Goal: Communication & Community: Share content

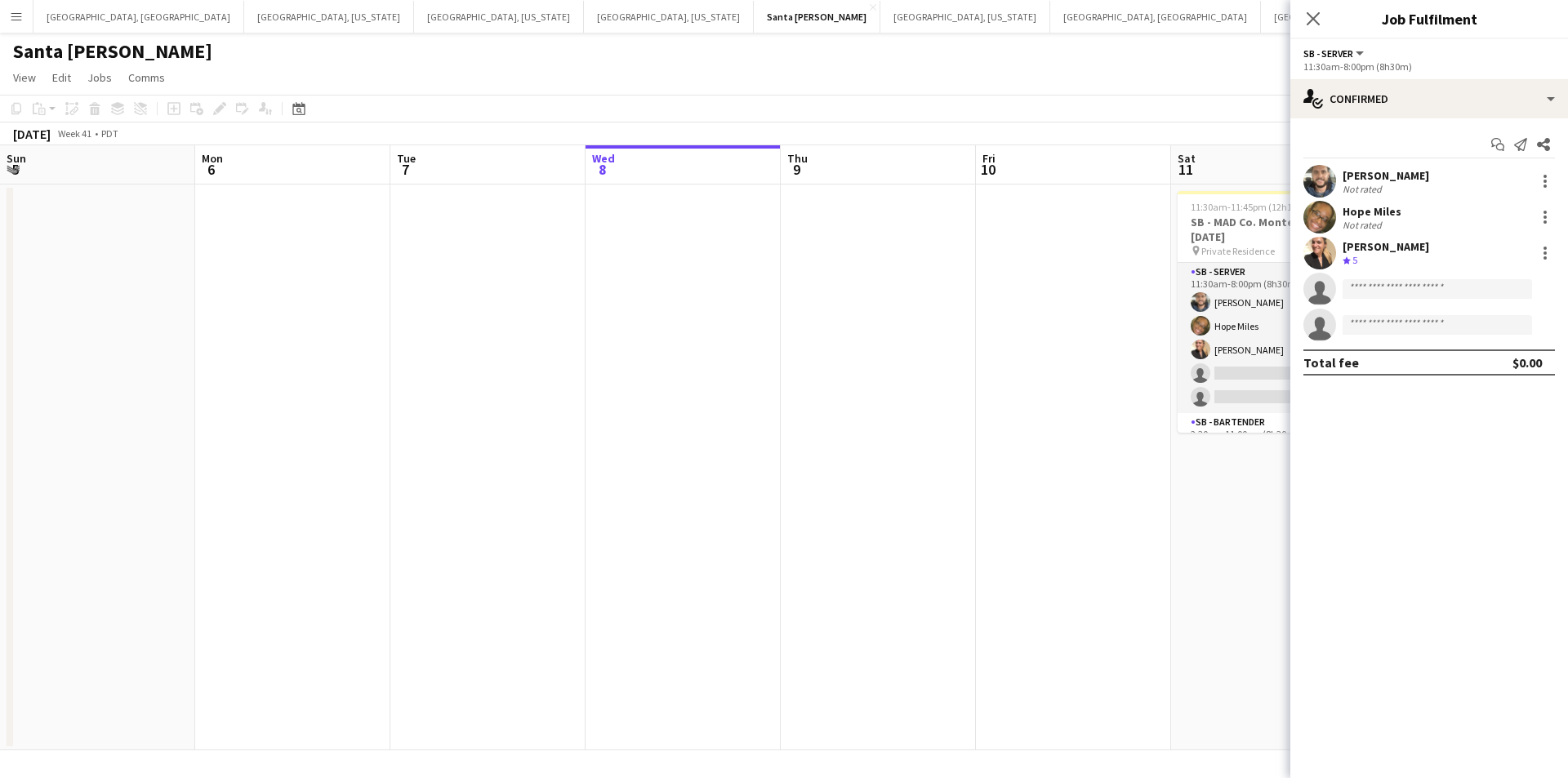
scroll to position [0, 390]
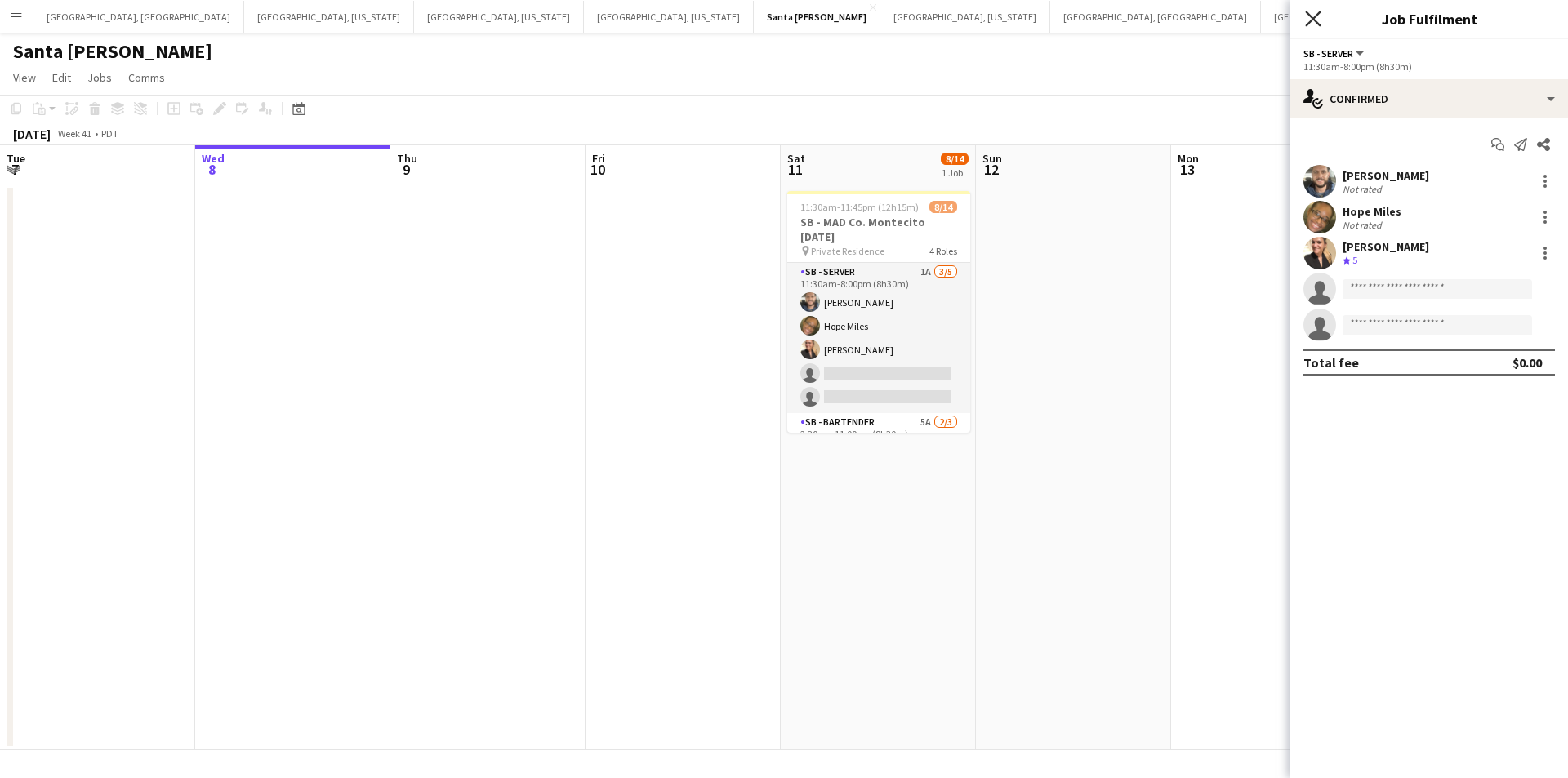
click at [1309, 20] on icon "Close pop-in" at bounding box center [1312, 18] width 16 height 16
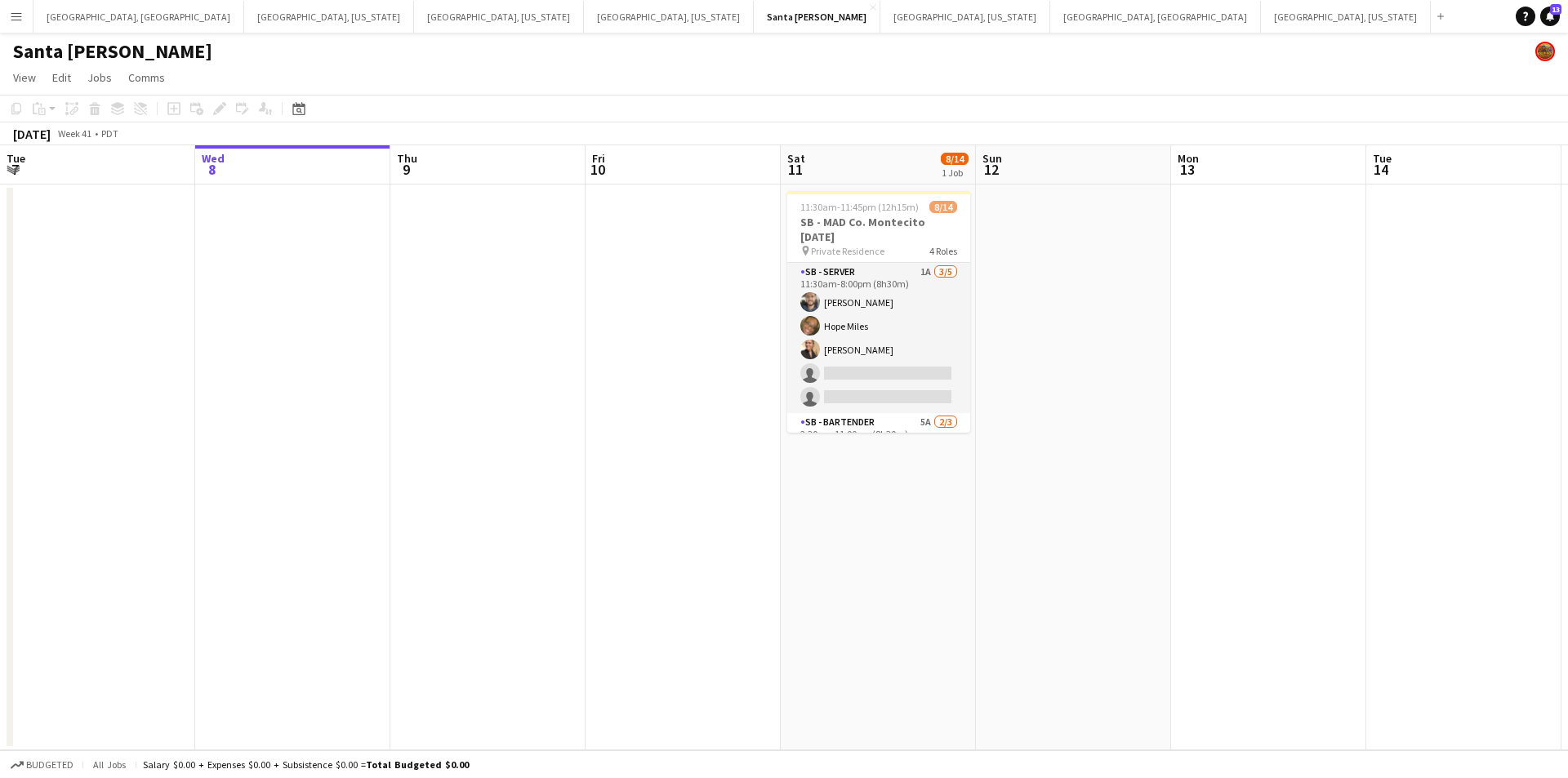
click at [0, 22] on button "Menu" at bounding box center [16, 16] width 33 height 33
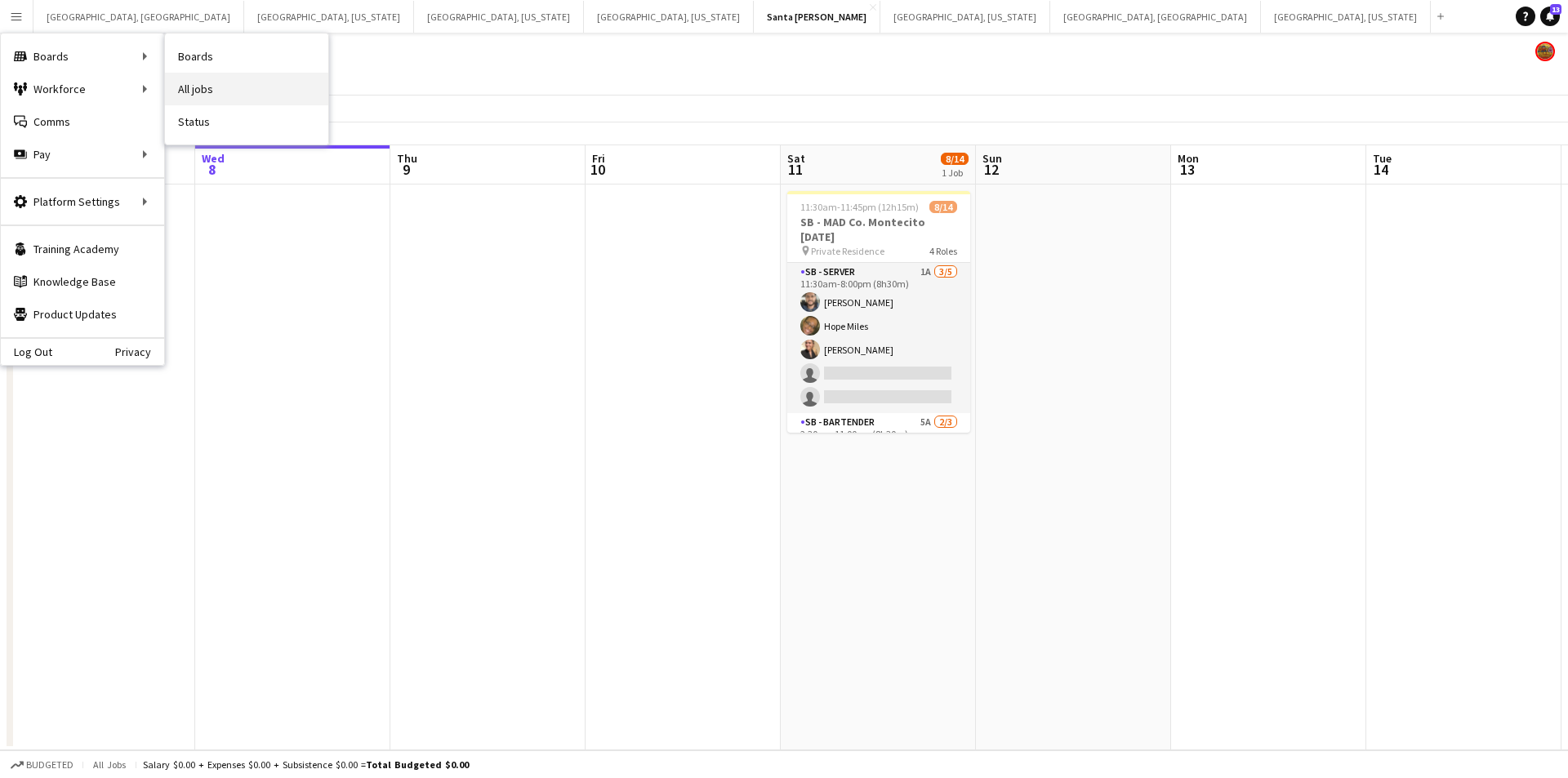
click at [189, 89] on link "All jobs" at bounding box center [246, 89] width 163 height 33
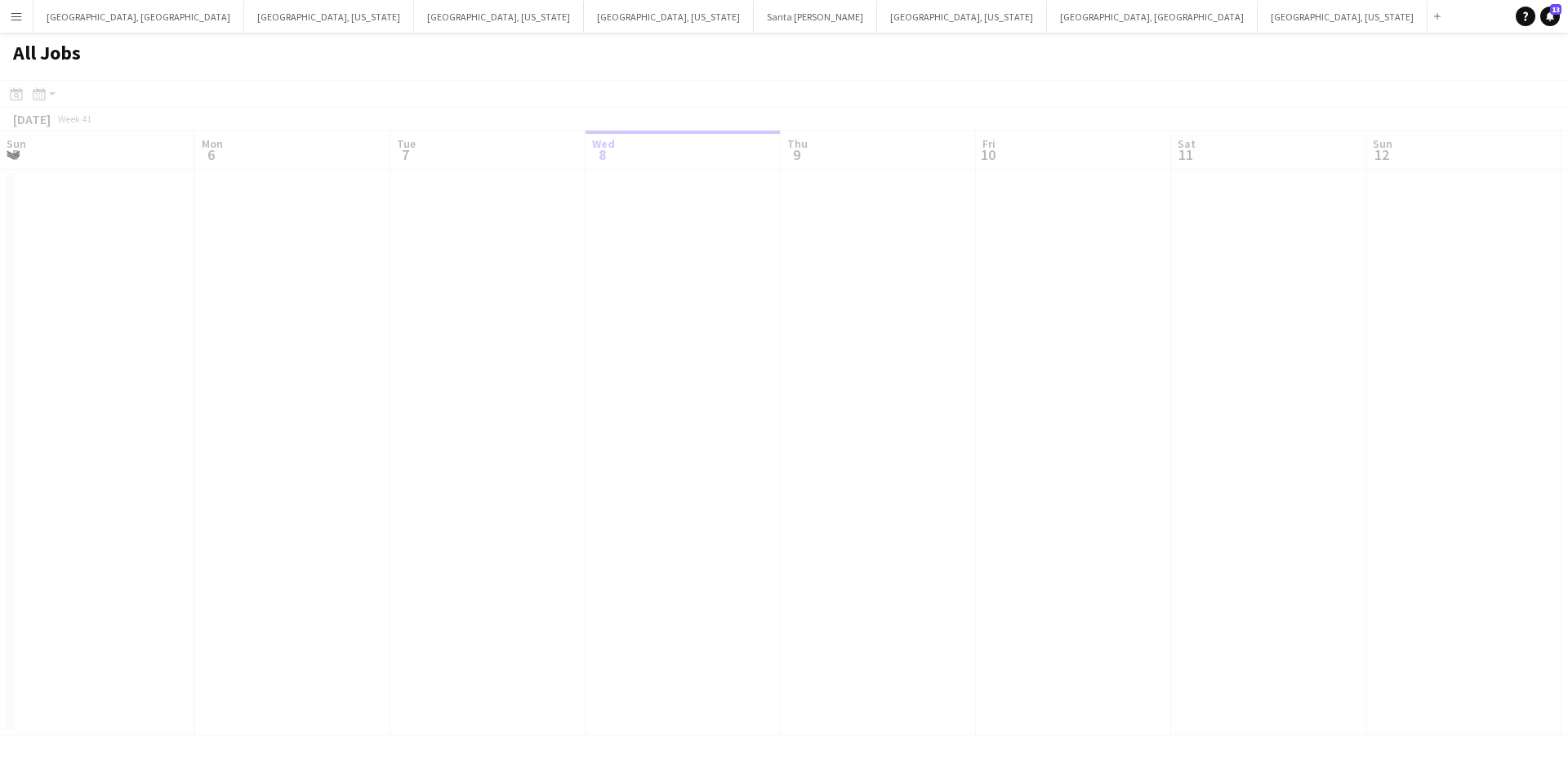
scroll to position [0, 390]
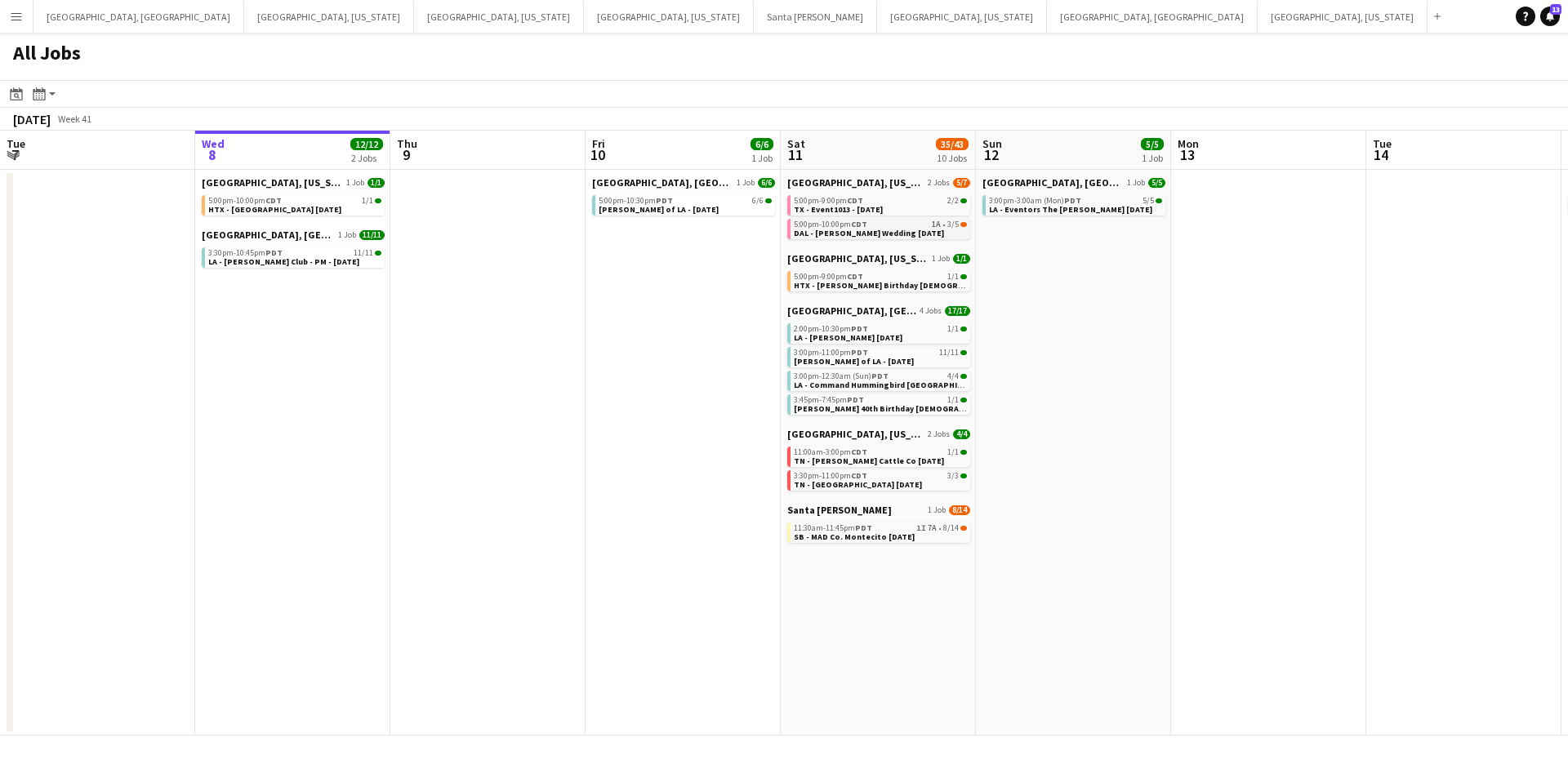
click at [946, 226] on div "5:00pm-10:00pm CDT 1A • 3/5" at bounding box center [881, 224] width 174 height 8
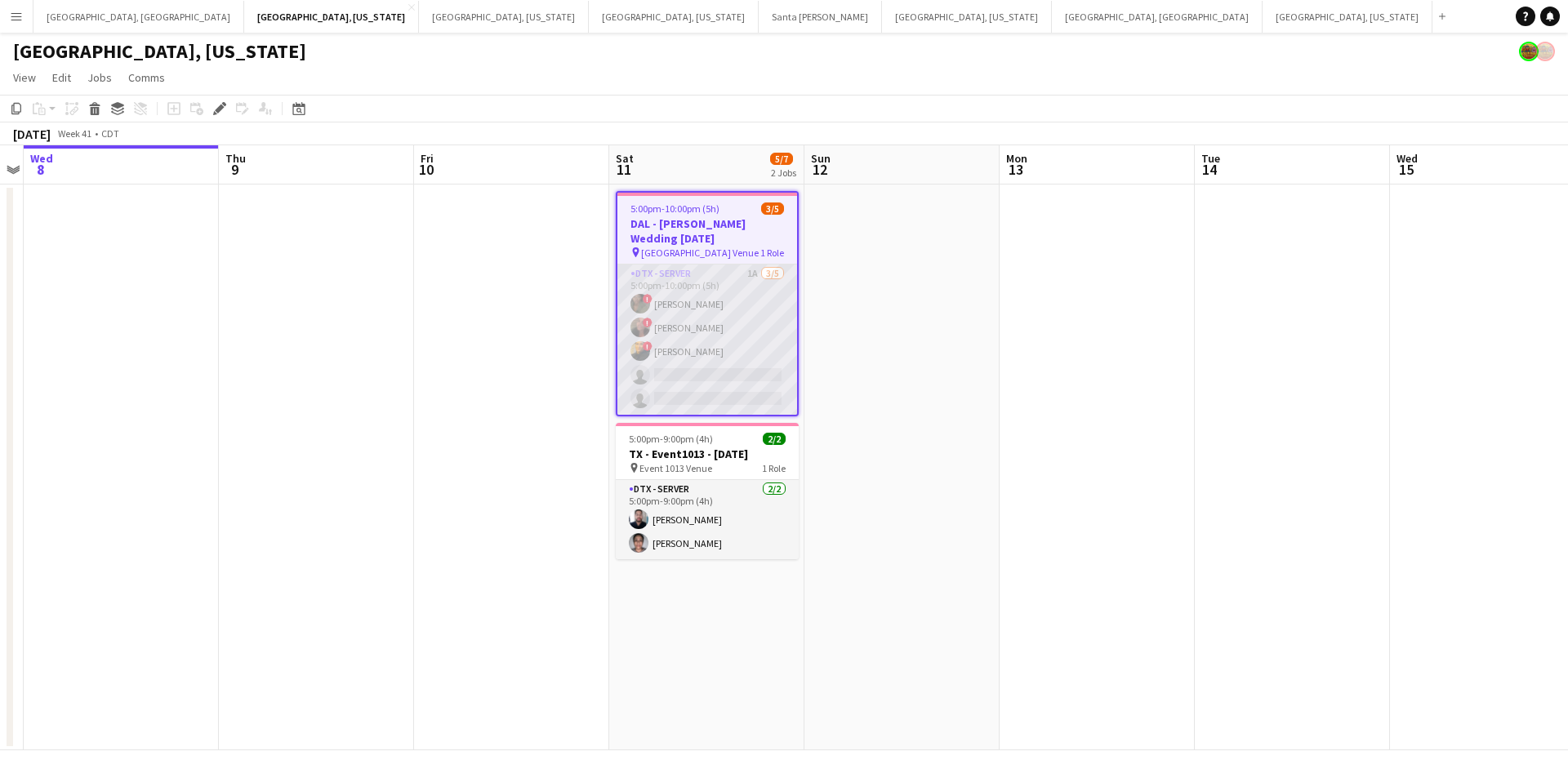
click at [721, 330] on app-card-role "DTX - Server 1A 3/5 5:00pm-10:00pm (5h) ! Bwalya Chisanga ! Whitney Guerra ! La…" at bounding box center [707, 340] width 180 height 150
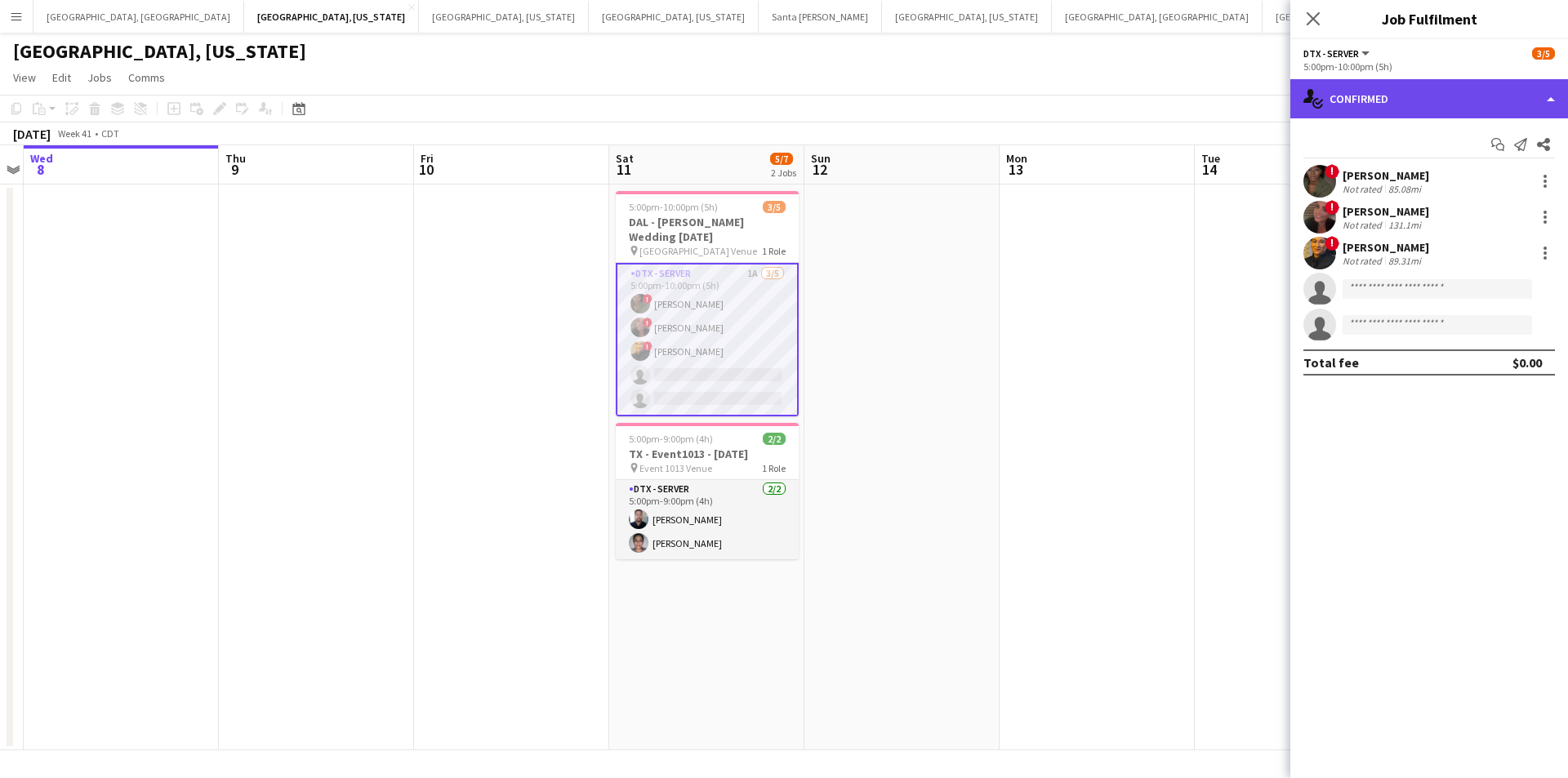
click at [1562, 93] on div "single-neutral-actions-check-2 Confirmed" at bounding box center [1430, 99] width 278 height 39
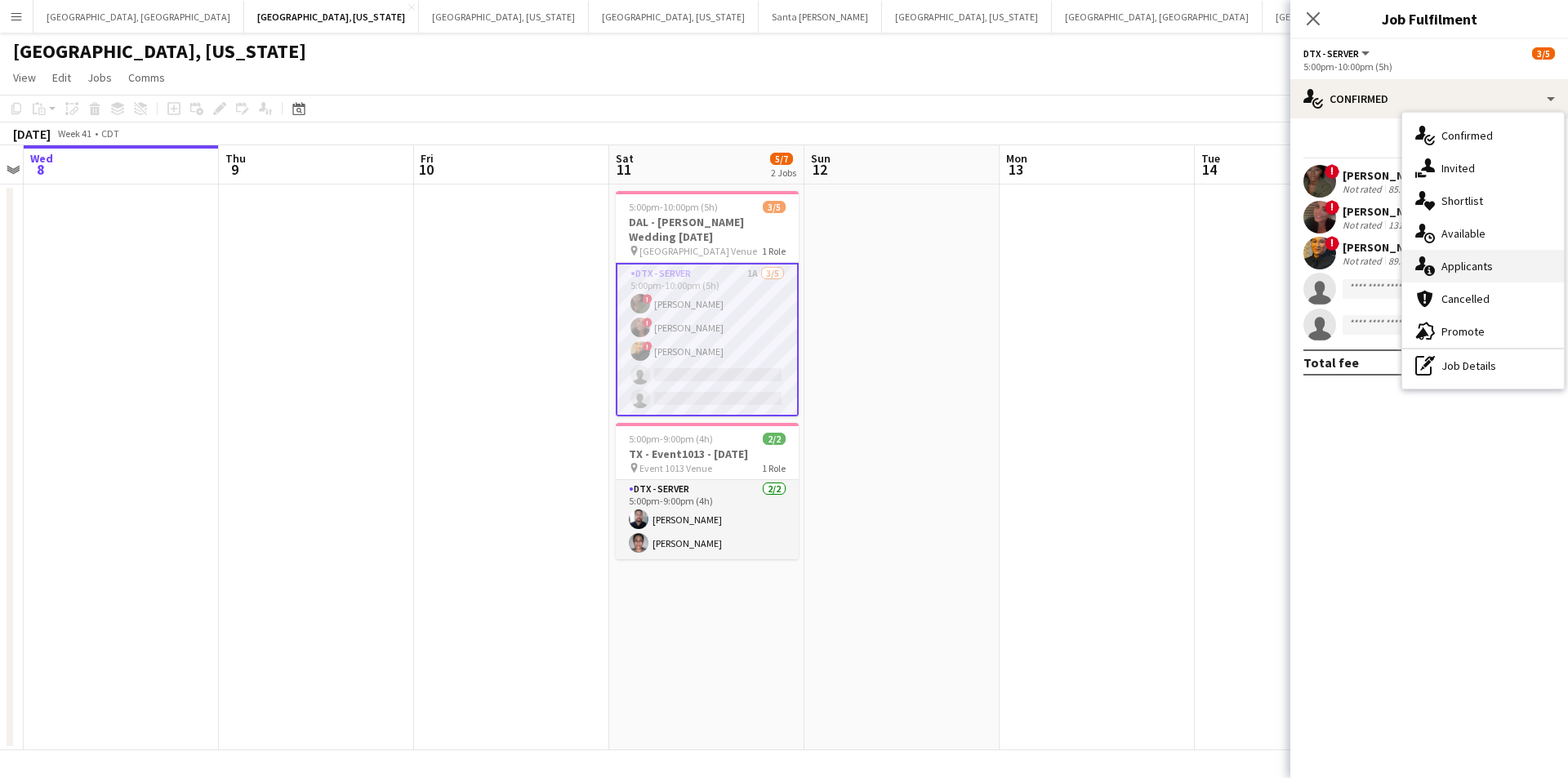
click at [1539, 258] on div "single-neutral-actions-information Applicants" at bounding box center [1483, 266] width 161 height 33
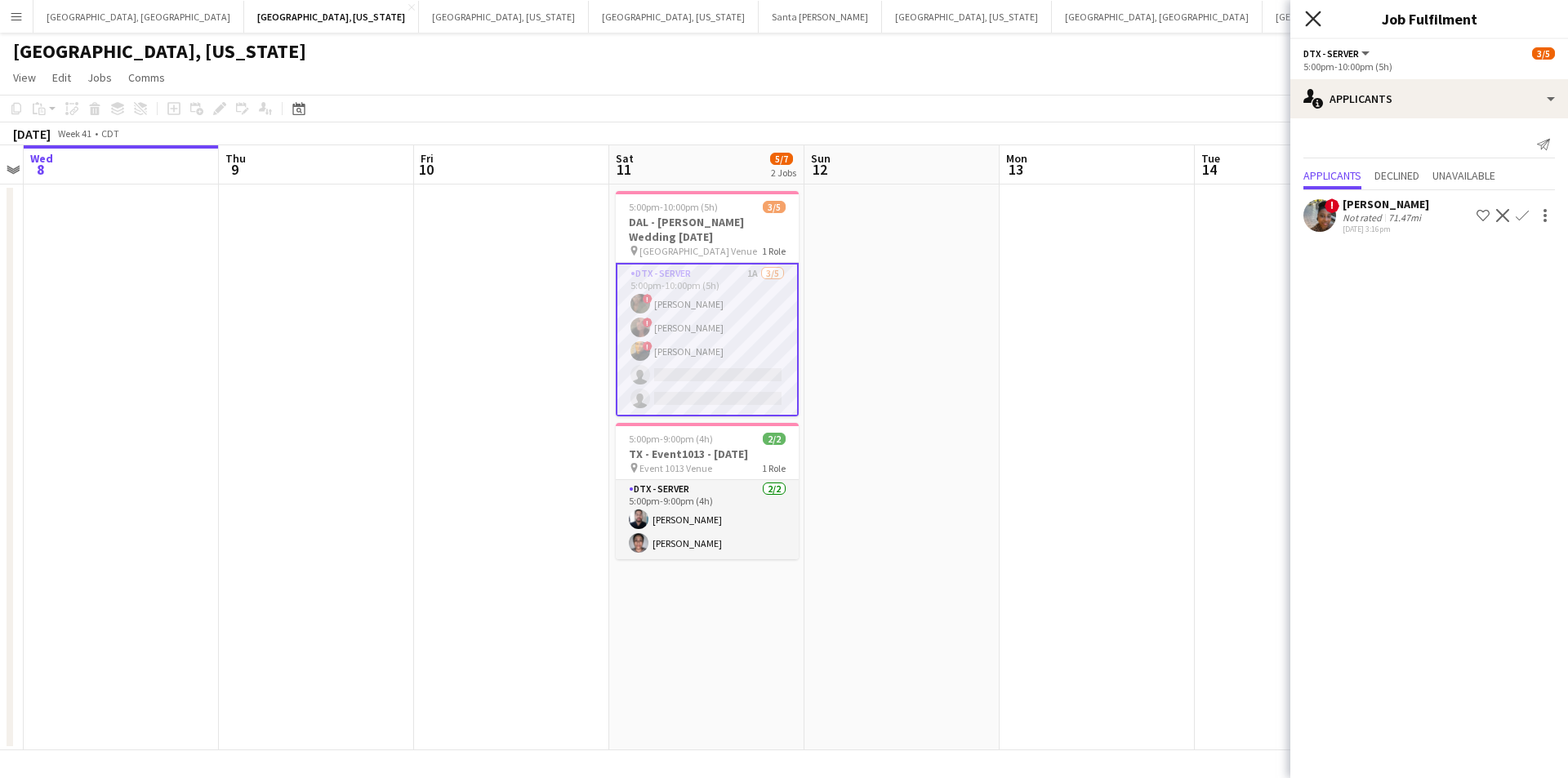
click at [1317, 21] on icon "Close pop-in" at bounding box center [1312, 18] width 16 height 16
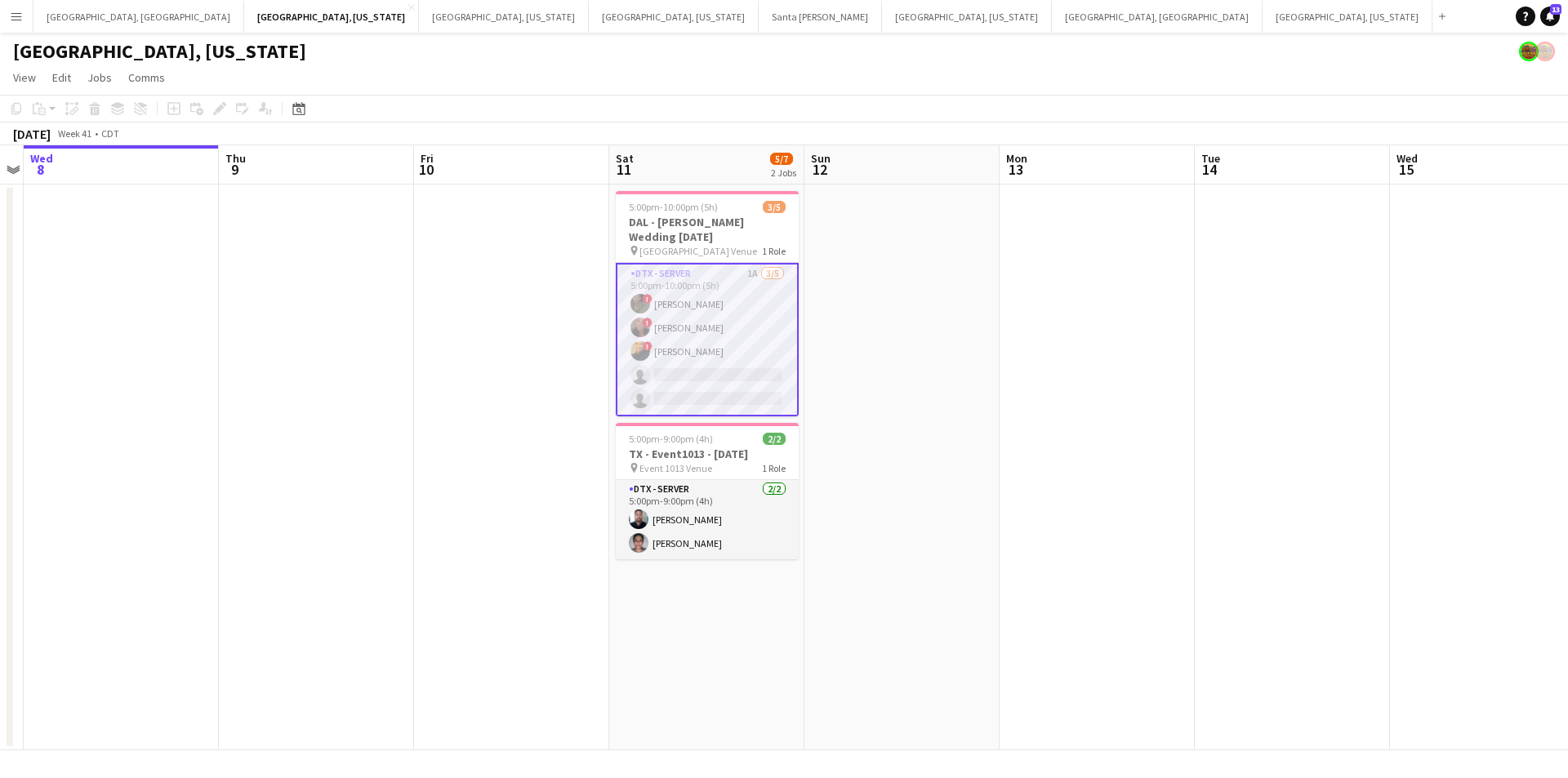
click at [661, 336] on app-card-role "DTX - Server 1A 3/5 5:00pm-10:00pm (5h) ! Bwalya Chisanga ! Whitney Guerra ! La…" at bounding box center [707, 340] width 183 height 154
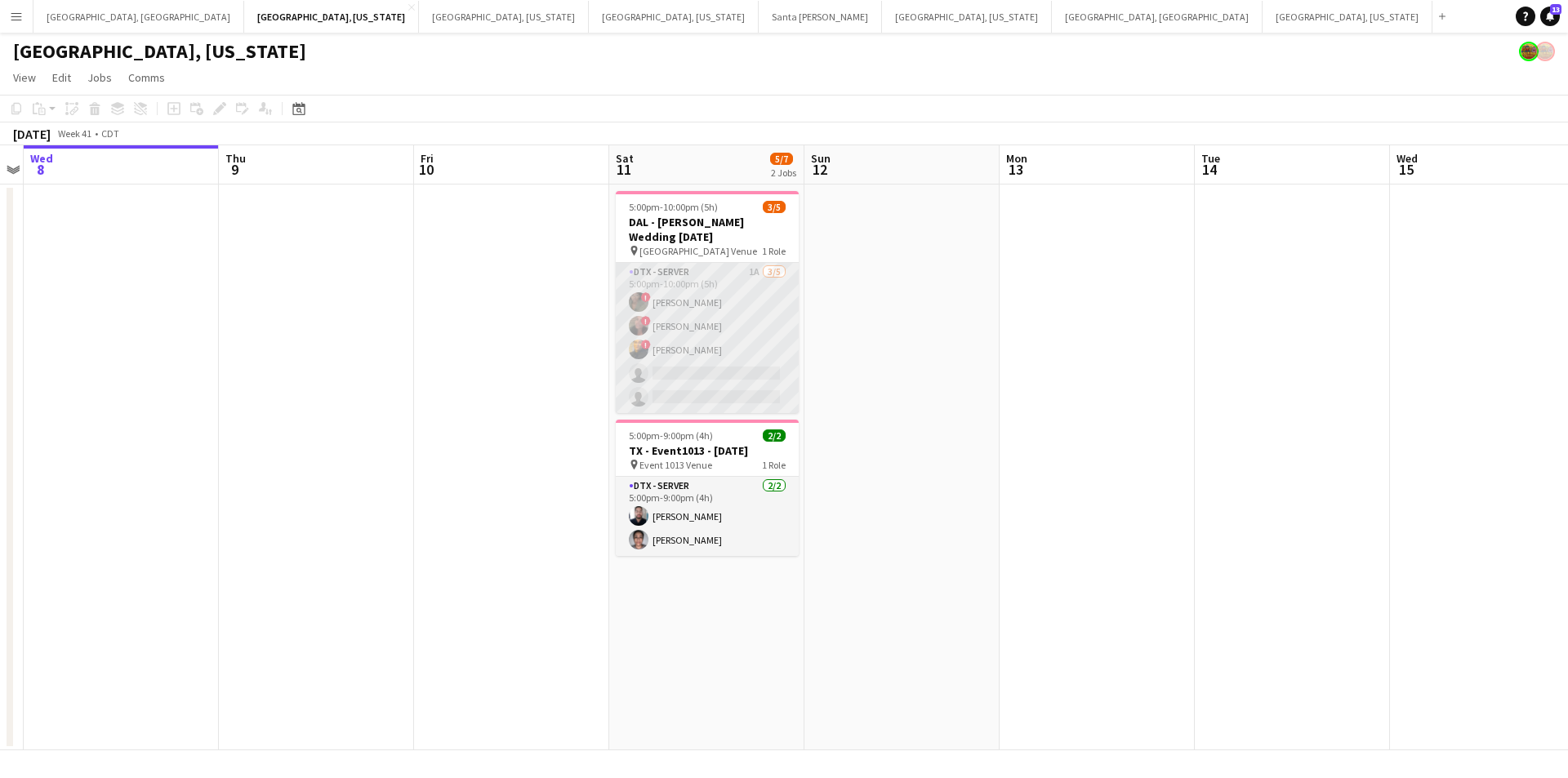
click at [714, 355] on app-card-role "DTX - Server 1A 3/5 5:00pm-10:00pm (5h) ! Bwalya Chisanga ! Whitney Guerra ! La…" at bounding box center [707, 338] width 183 height 150
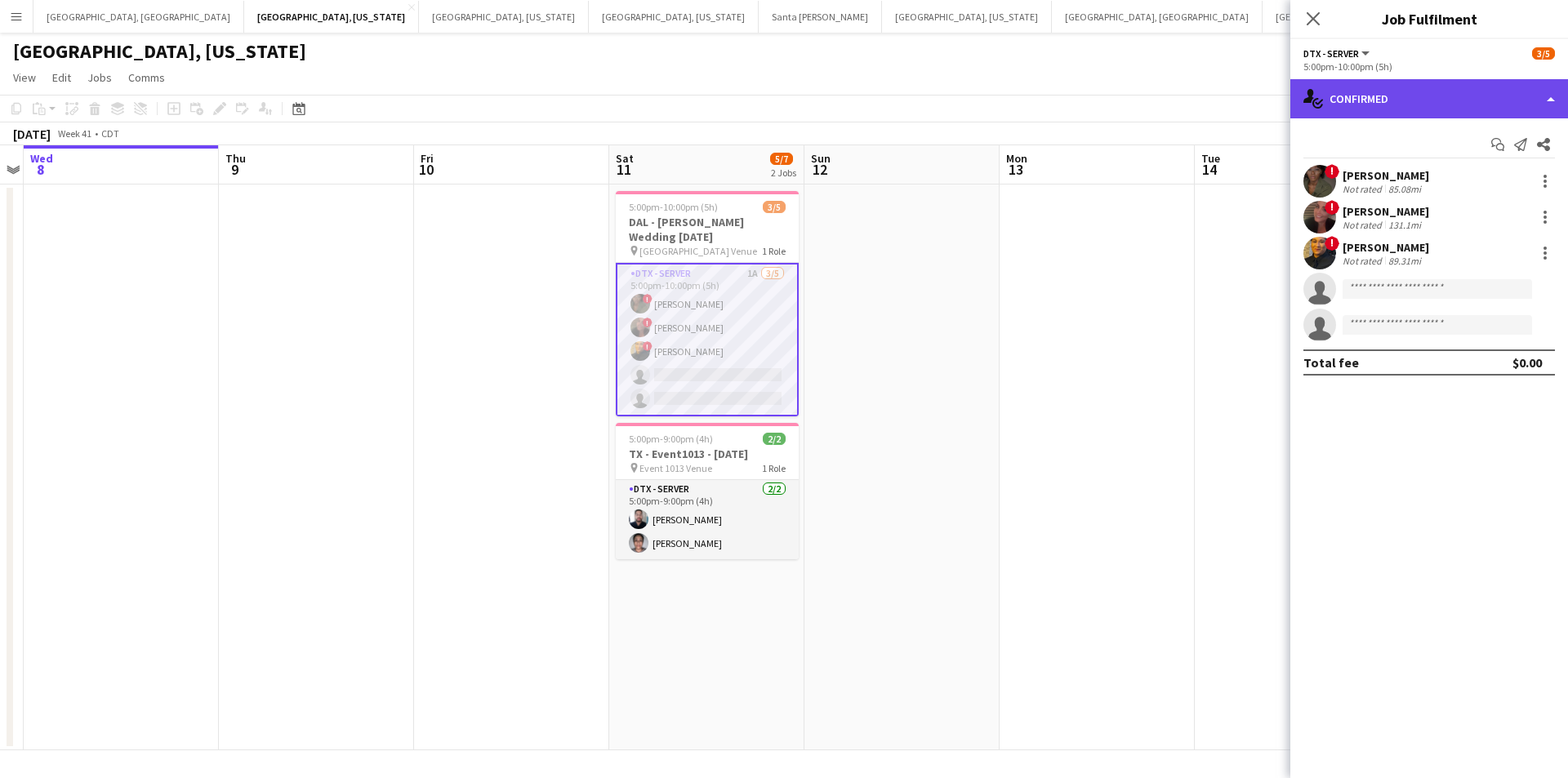
click at [1549, 95] on div "single-neutral-actions-check-2 Confirmed" at bounding box center [1430, 99] width 278 height 39
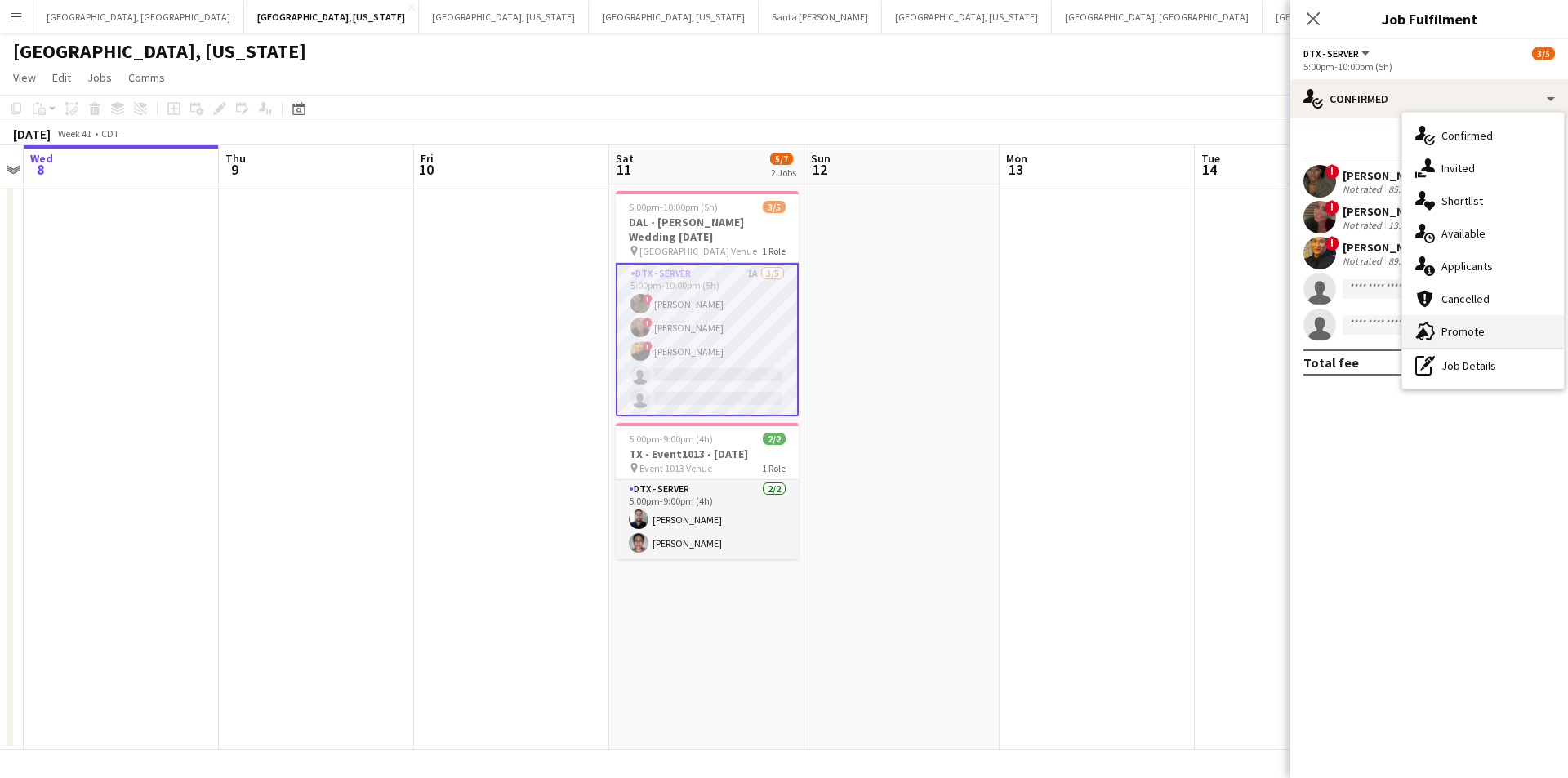
click at [1485, 336] on div "advertising-megaphone Promote" at bounding box center [1483, 331] width 161 height 33
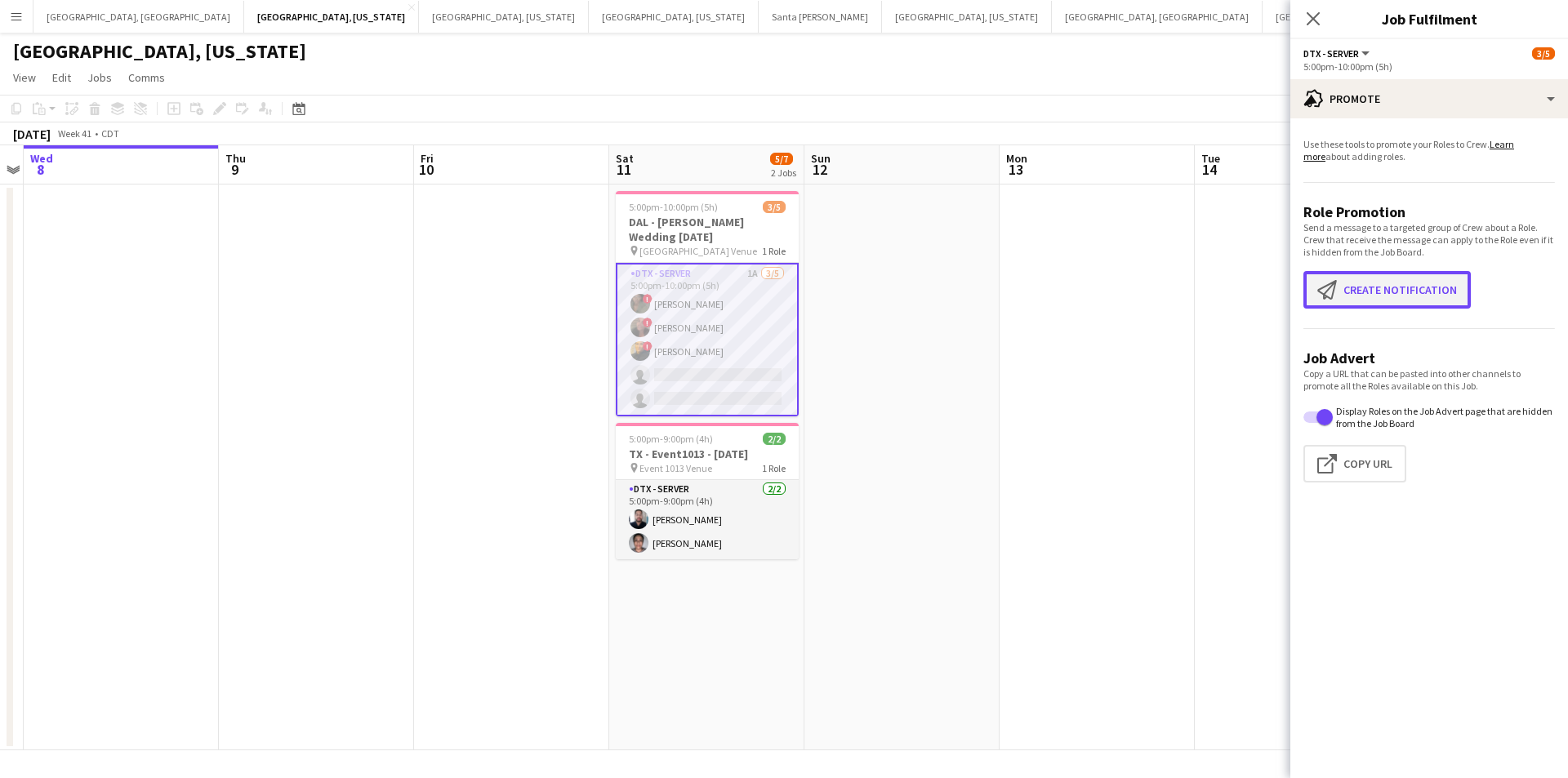
click at [1377, 280] on button "Create notification Create notification" at bounding box center [1387, 290] width 167 height 37
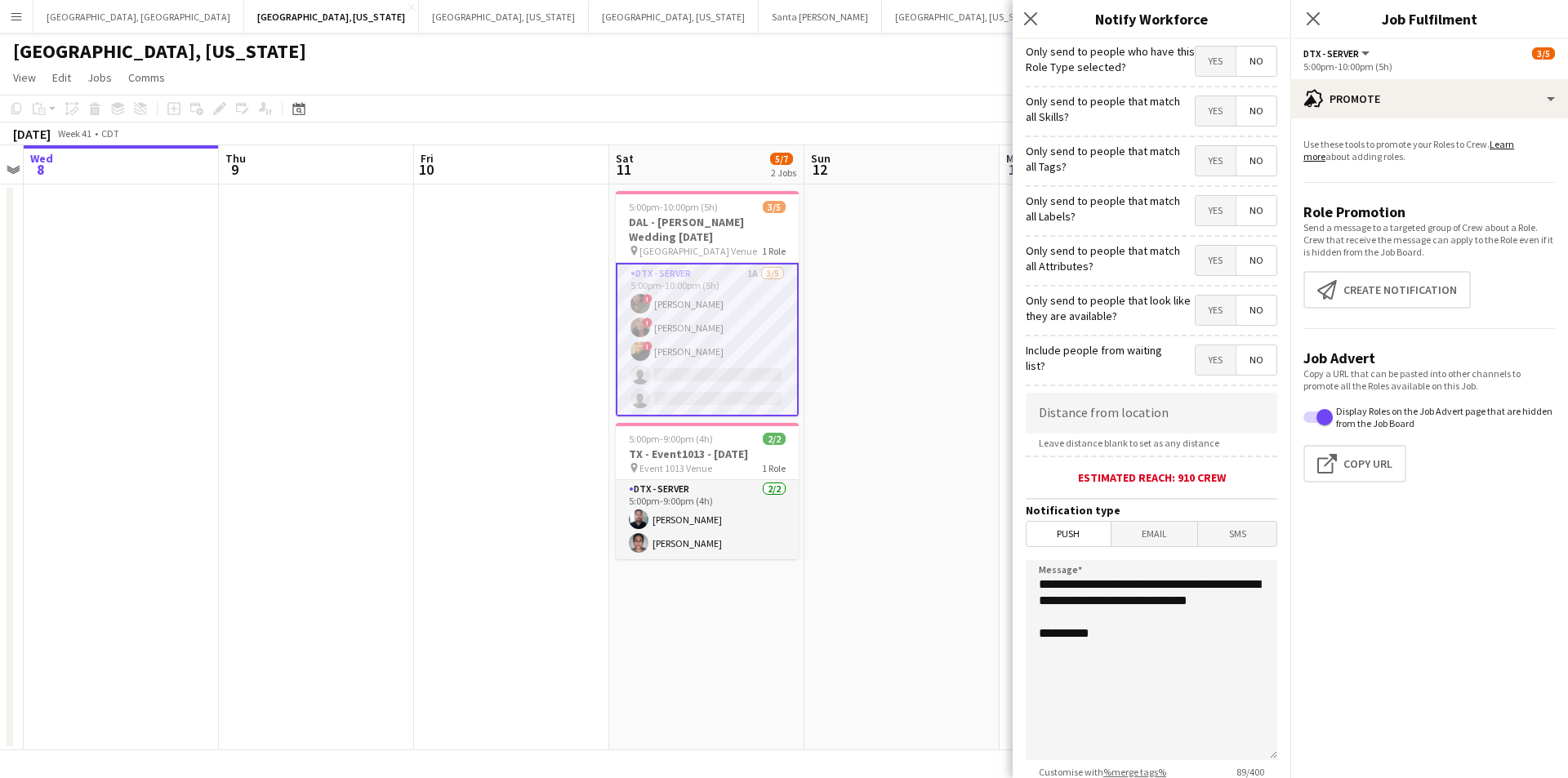
click at [1215, 58] on span "Yes" at bounding box center [1215, 62] width 40 height 30
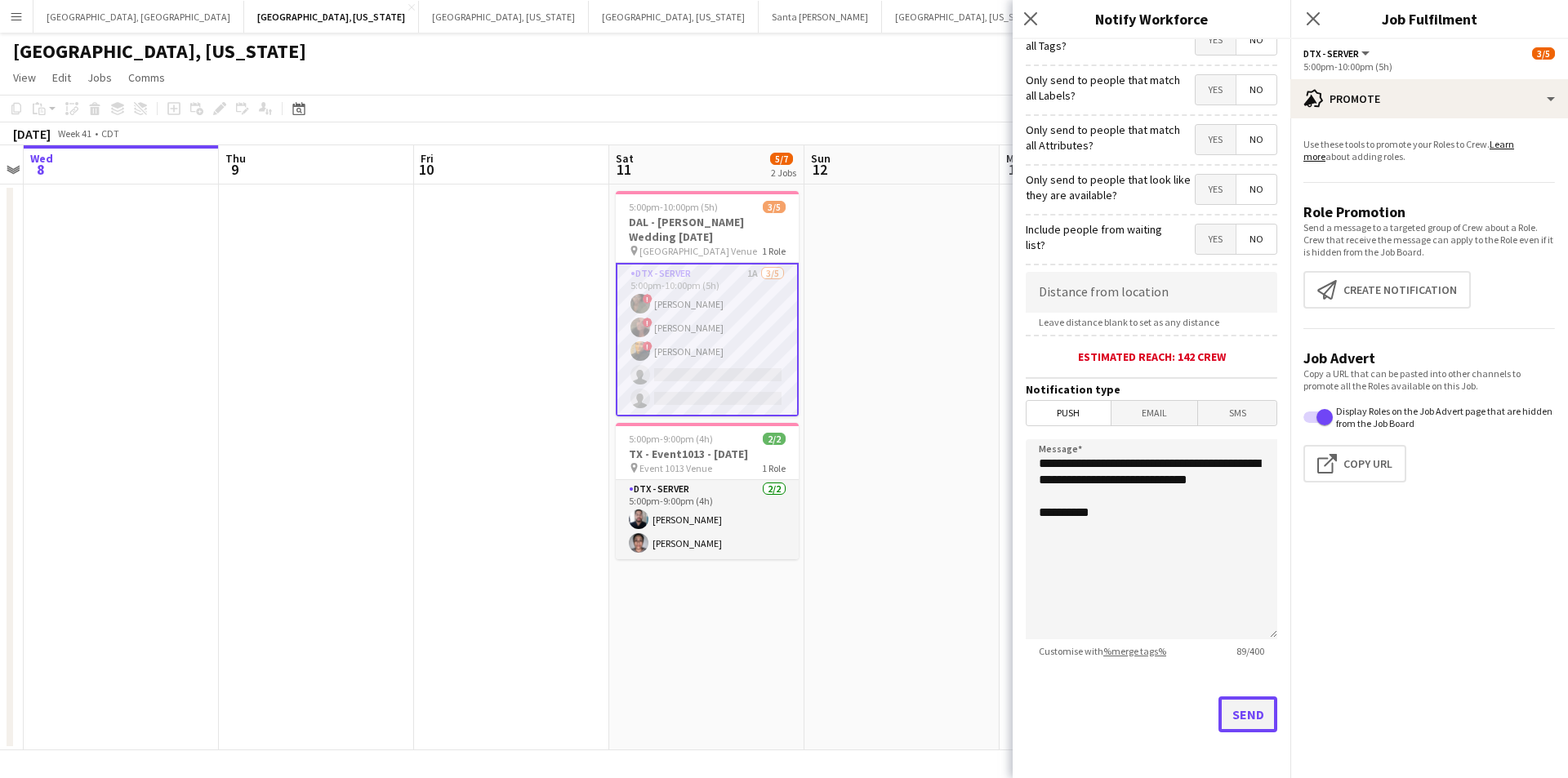
click at [1231, 711] on button "Send" at bounding box center [1248, 714] width 59 height 36
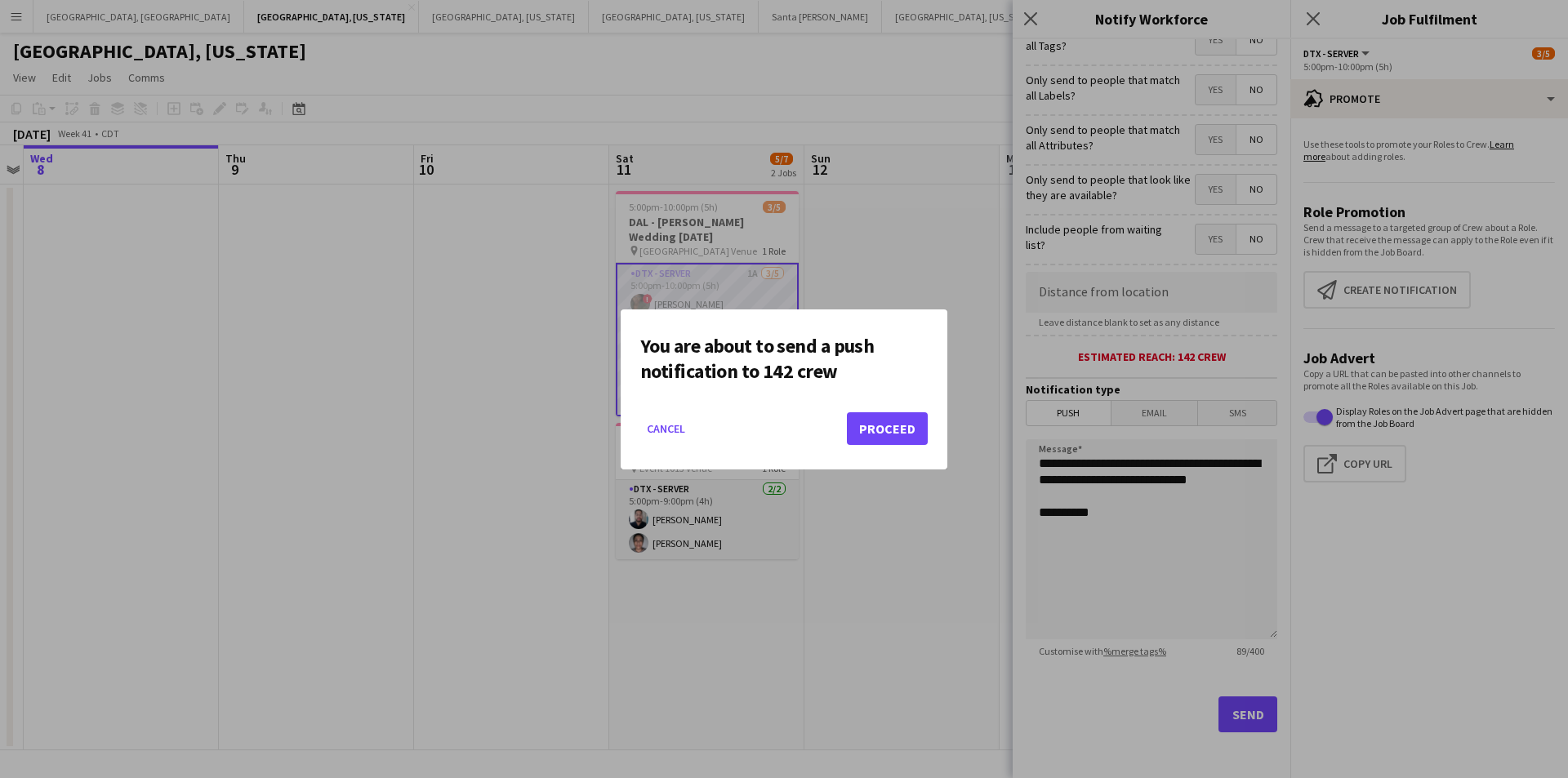
click at [928, 434] on div "You are about to send a push notification to 142 crew Cancel Proceed" at bounding box center [784, 390] width 327 height 160
click at [908, 434] on button "Proceed" at bounding box center [888, 428] width 81 height 33
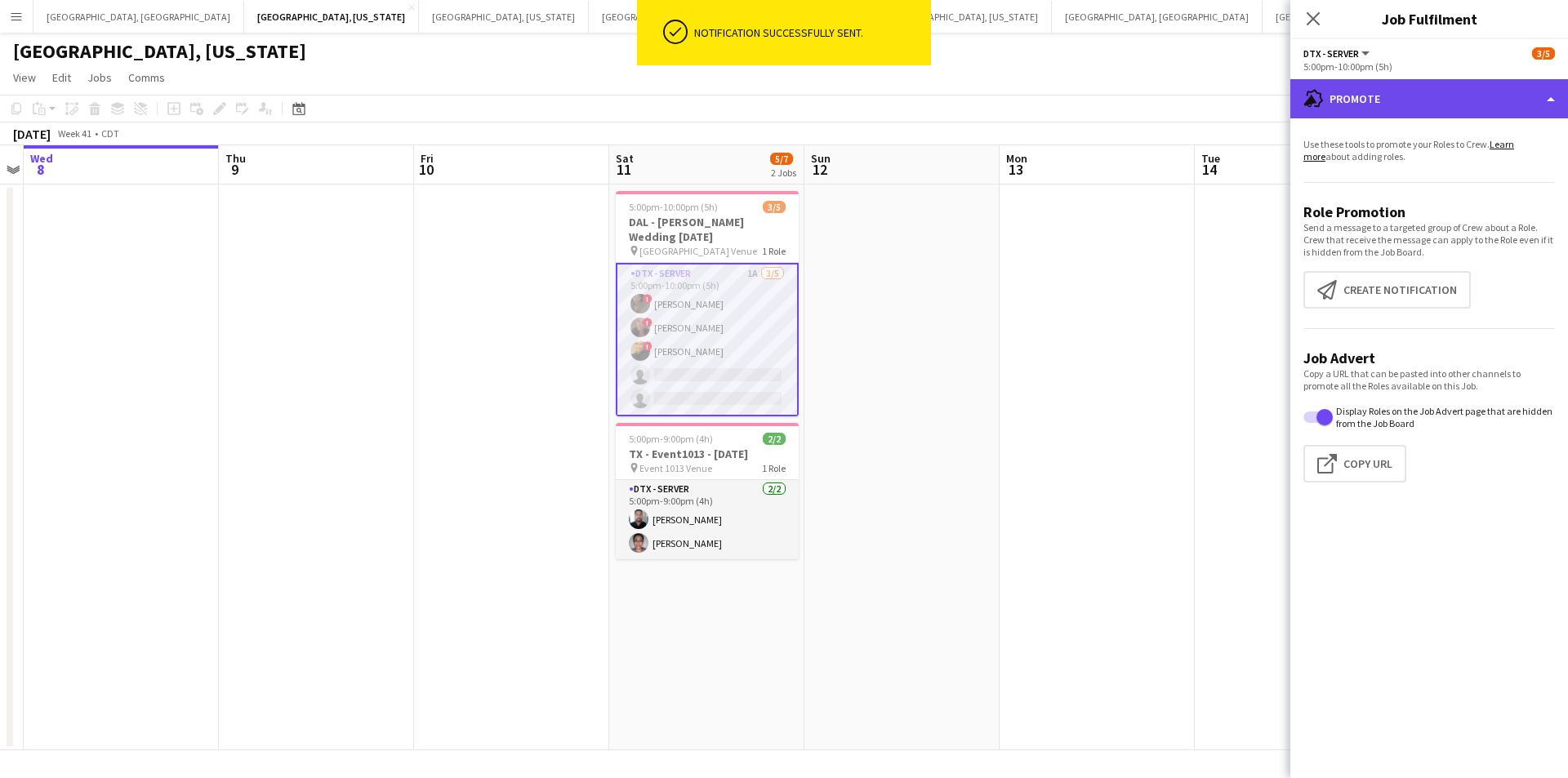
click at [1550, 97] on div "advertising-megaphone Promote" at bounding box center [1430, 99] width 278 height 39
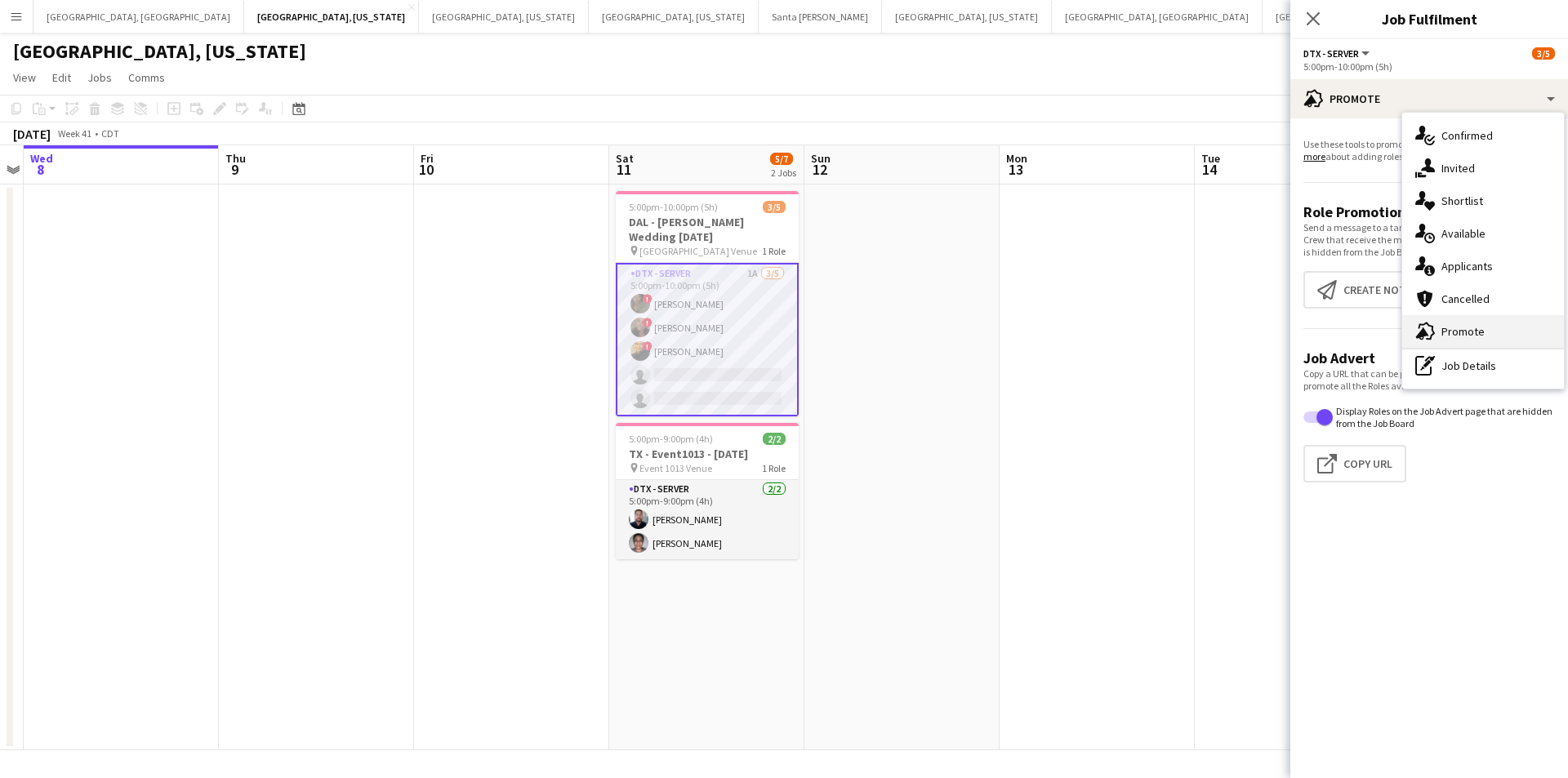
click at [1488, 329] on div "advertising-megaphone Promote" at bounding box center [1483, 331] width 161 height 33
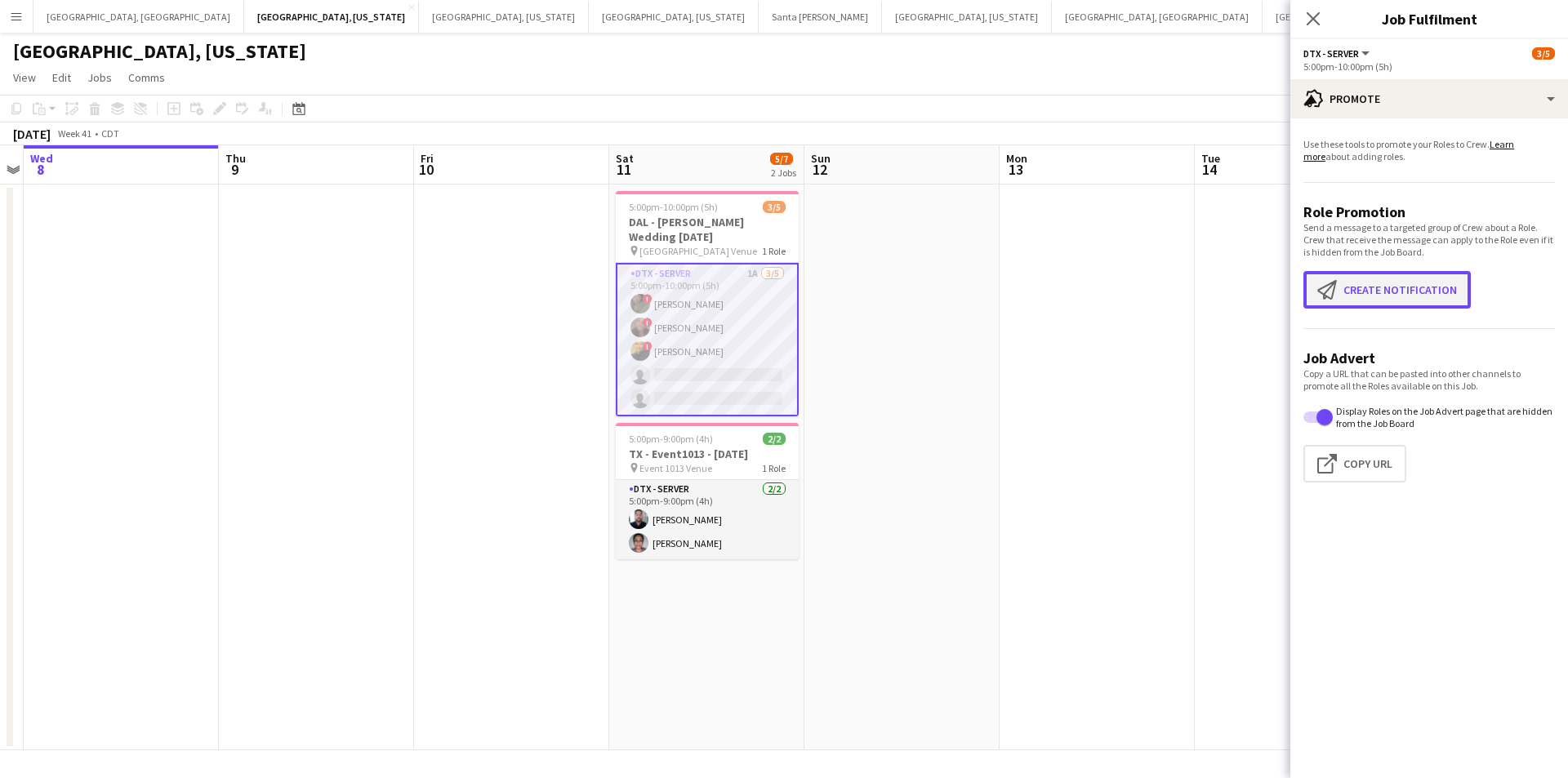
click at [1366, 291] on button "Create notification Create notification" at bounding box center [1387, 290] width 167 height 37
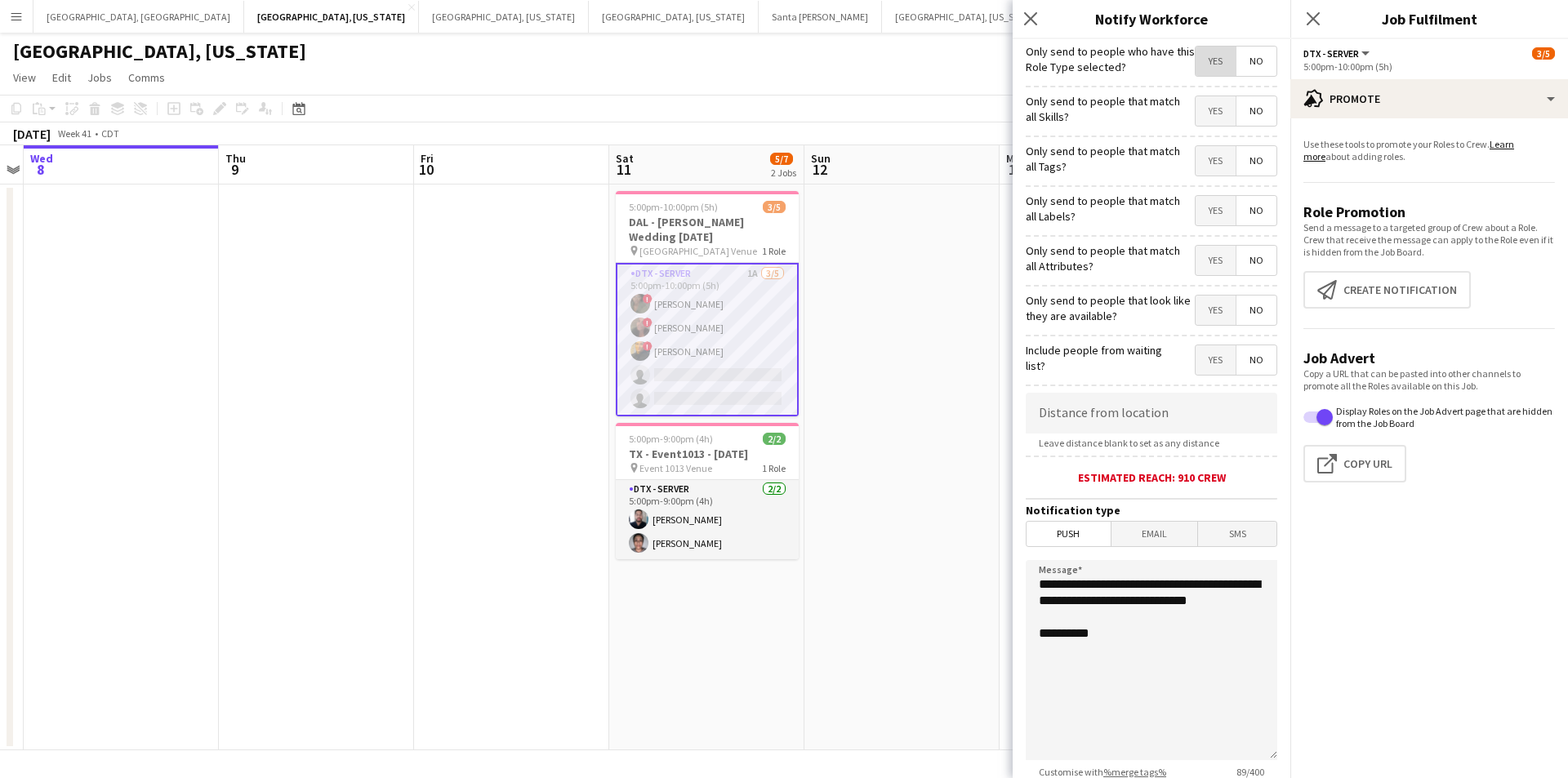
click at [1197, 60] on span "Yes" at bounding box center [1215, 62] width 40 height 30
click at [1230, 527] on span "SMS" at bounding box center [1238, 534] width 78 height 24
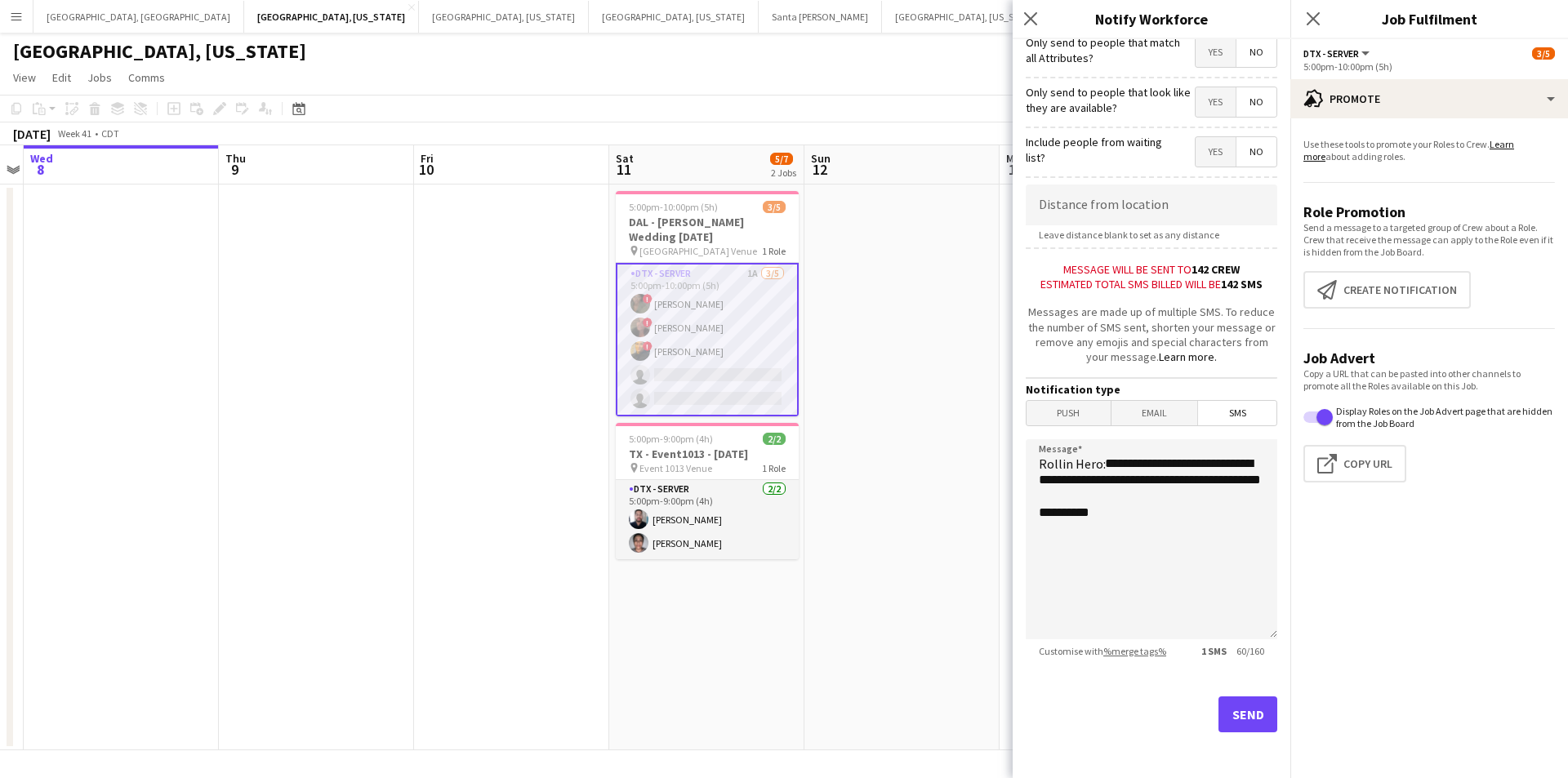
scroll to position [220, 0]
click at [1249, 709] on button "Send" at bounding box center [1248, 714] width 59 height 36
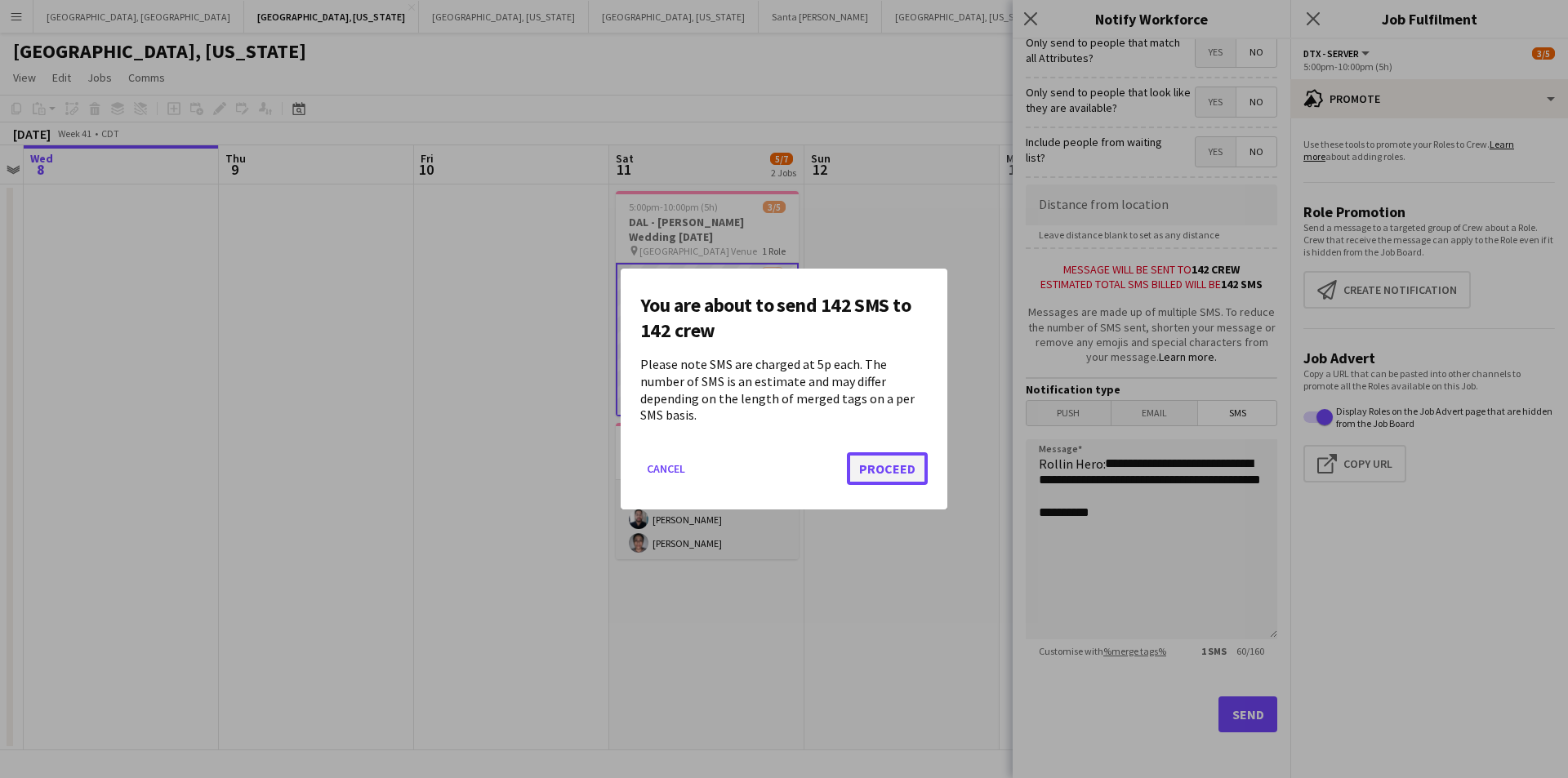
click at [875, 458] on button "Proceed" at bounding box center [888, 468] width 81 height 33
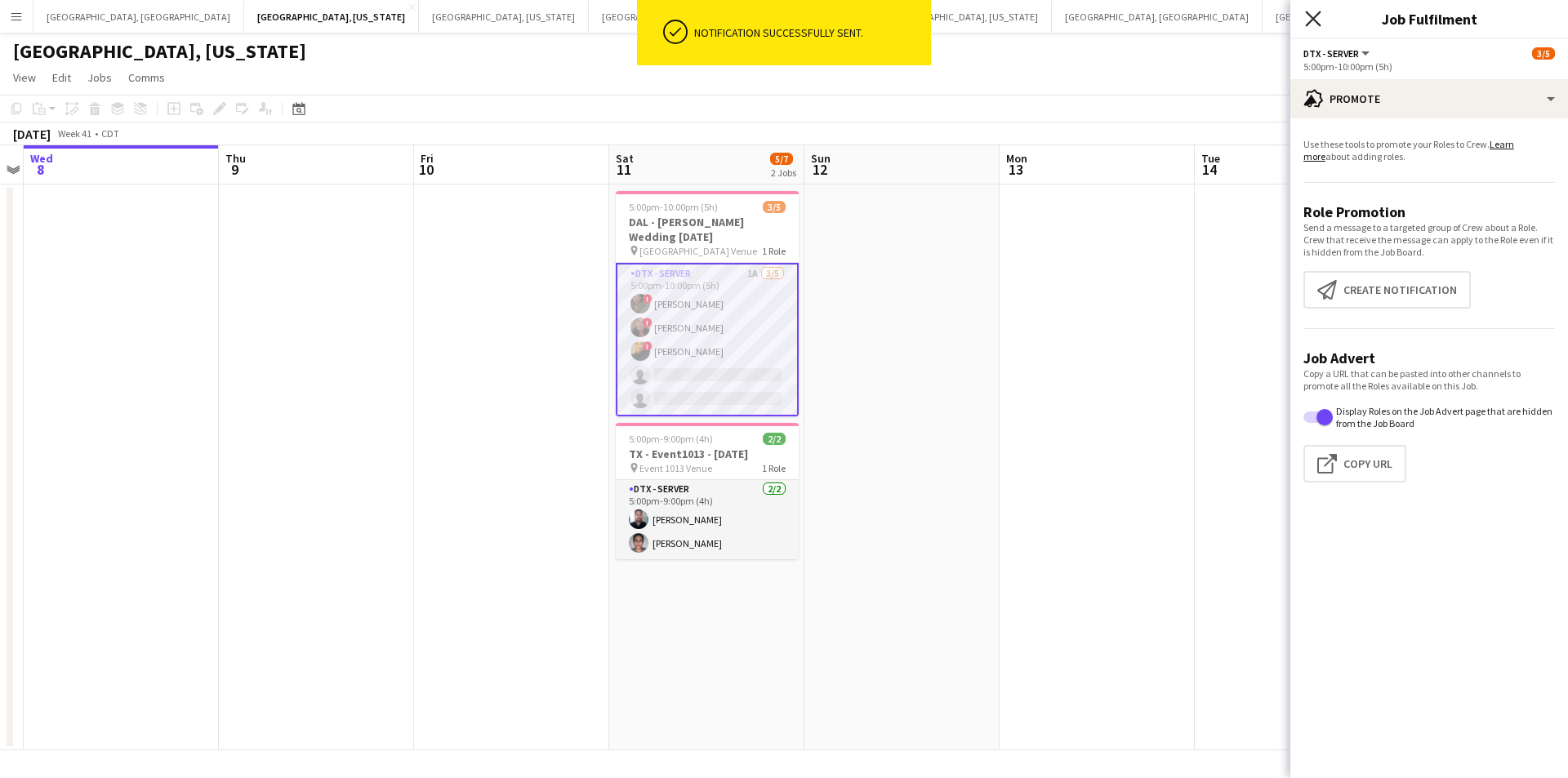
click at [1318, 17] on icon "Close pop-in" at bounding box center [1312, 18] width 16 height 16
